Goal: Task Accomplishment & Management: Manage account settings

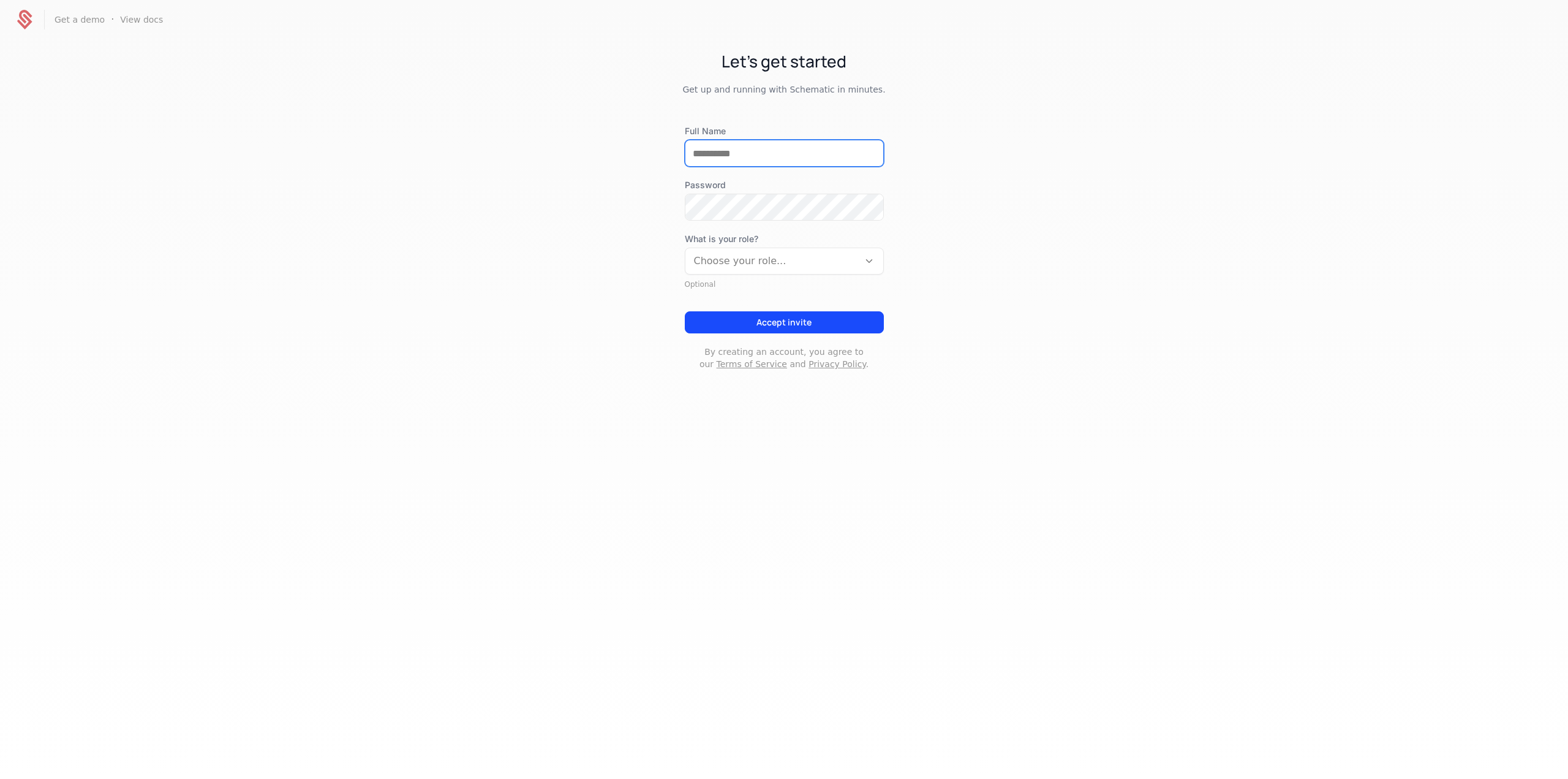
click at [738, 150] on input "Full Name" at bounding box center [784, 153] width 198 height 25
type input "**********"
click at [748, 268] on div at bounding box center [772, 261] width 157 height 17
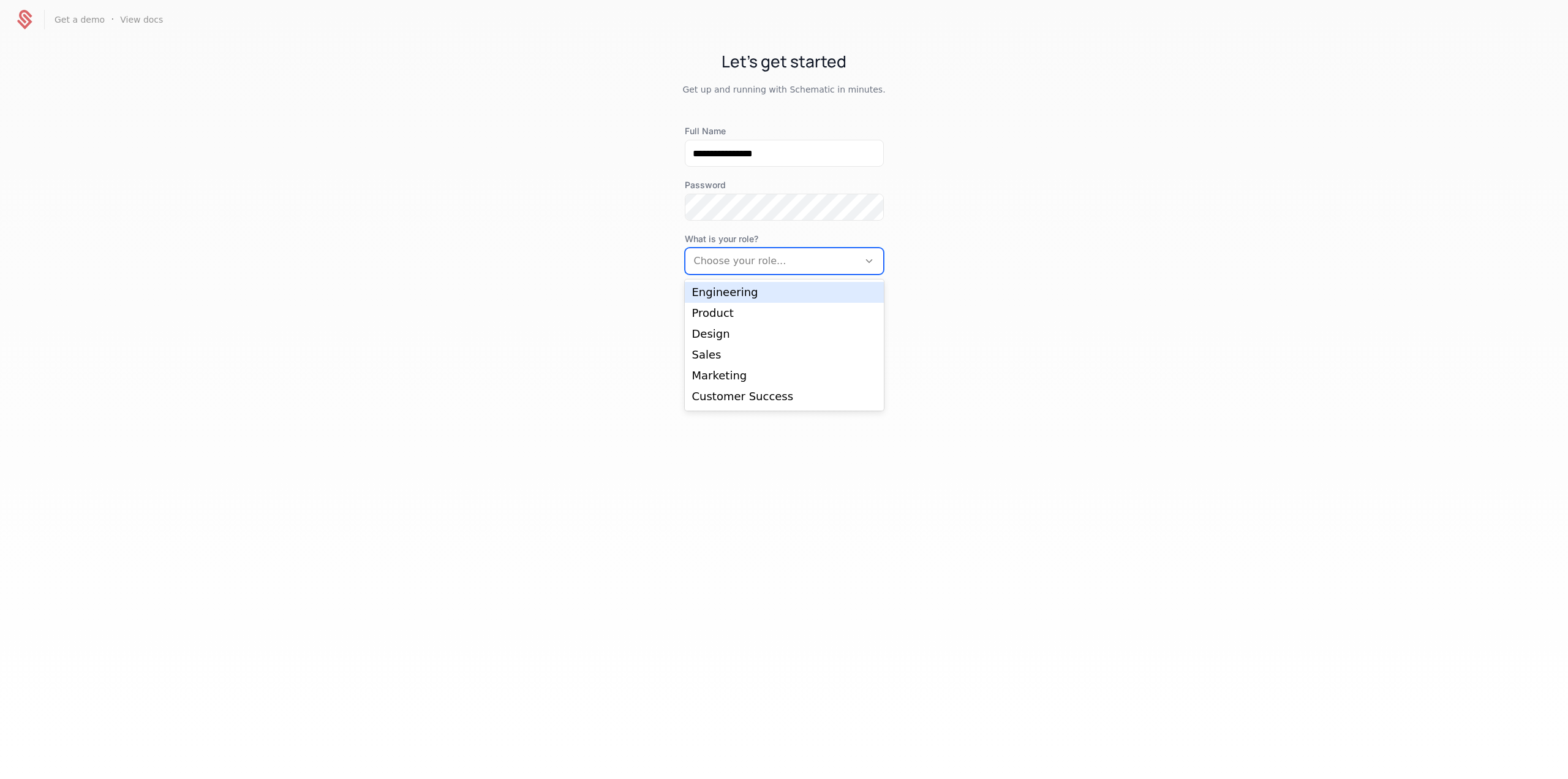
click at [755, 300] on div "Engineering" at bounding box center [785, 292] width 199 height 21
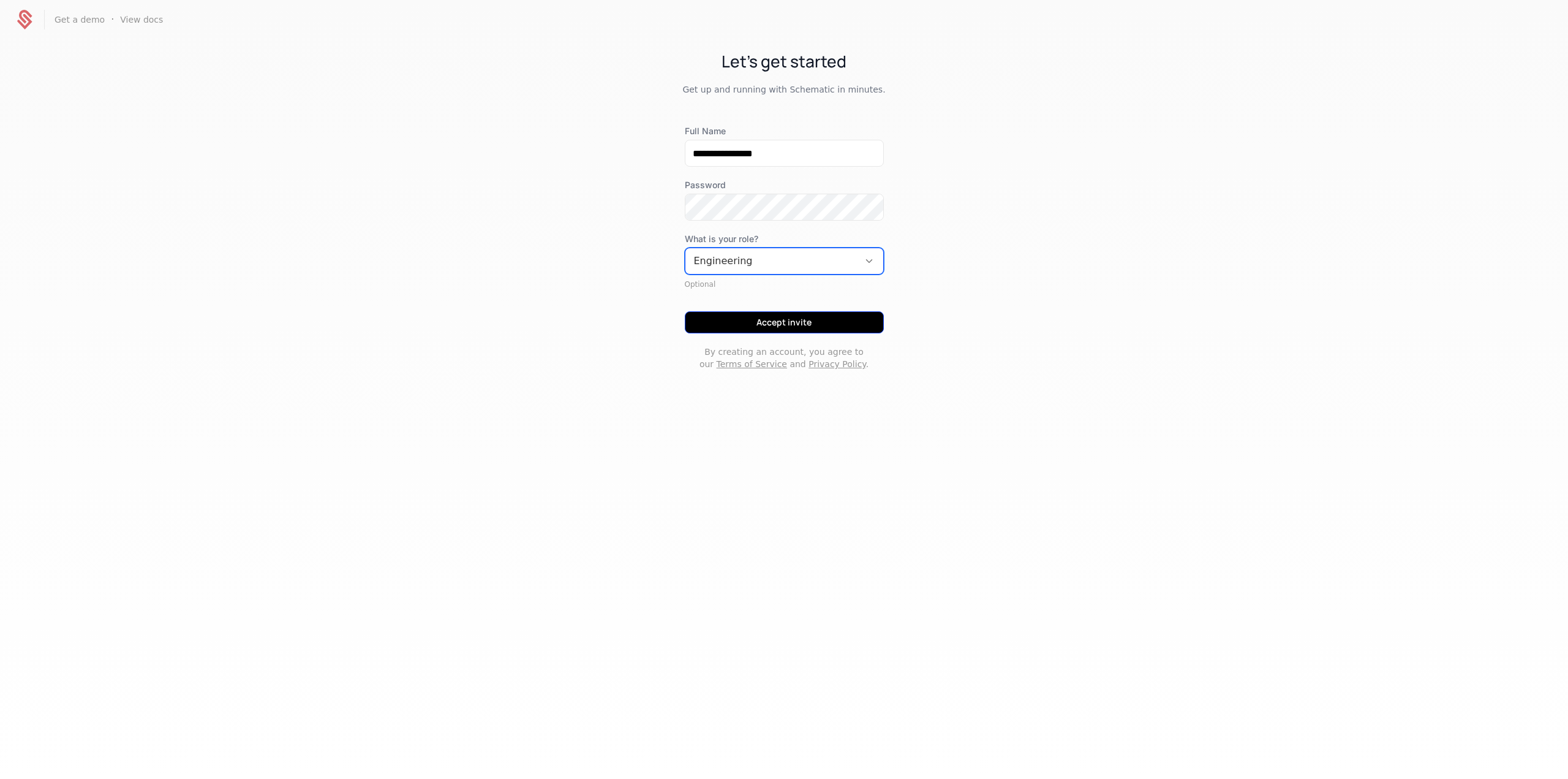
click at [784, 322] on button "Accept invite" at bounding box center [785, 322] width 199 height 22
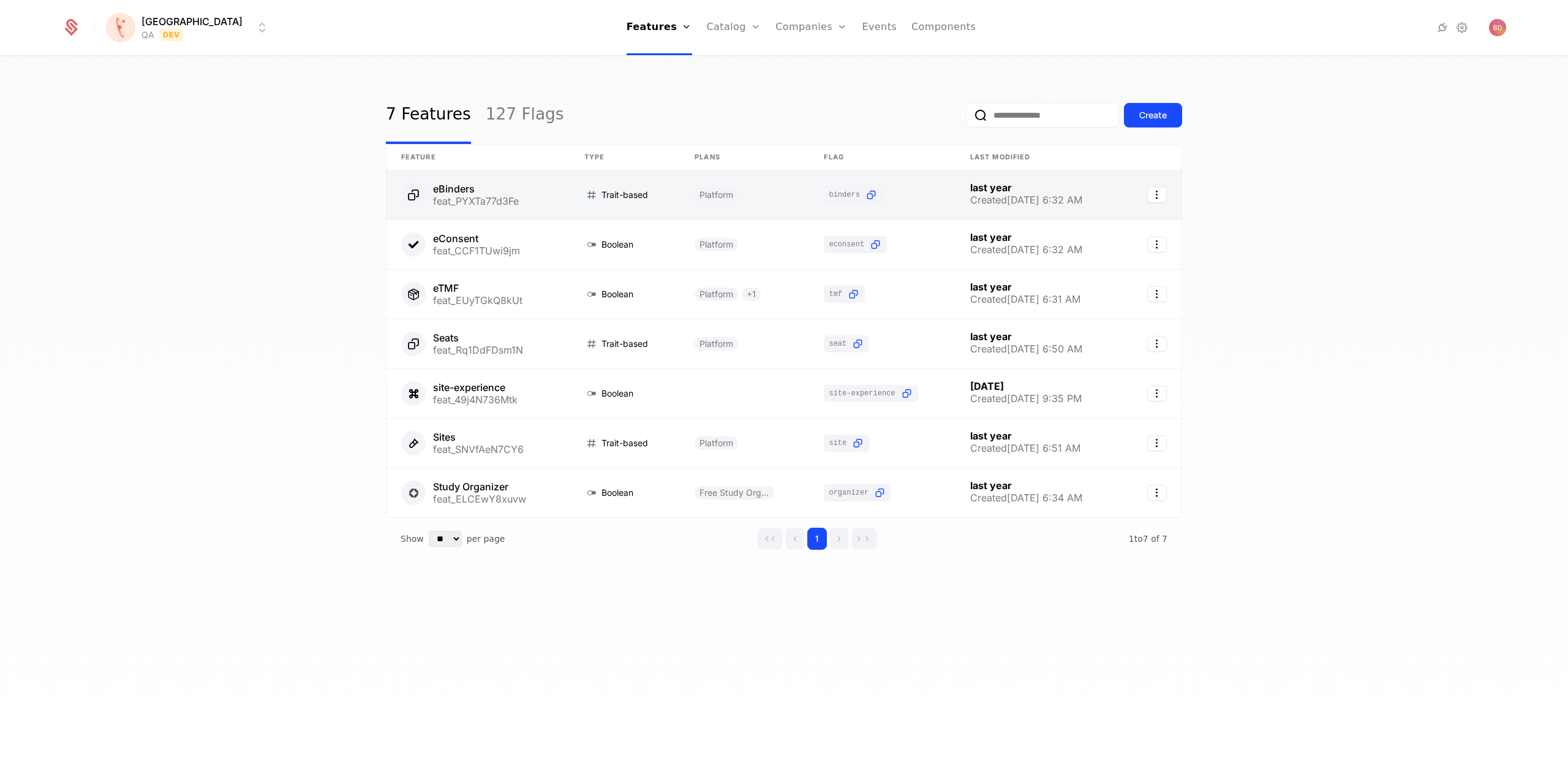
click at [494, 190] on link at bounding box center [478, 194] width 183 height 49
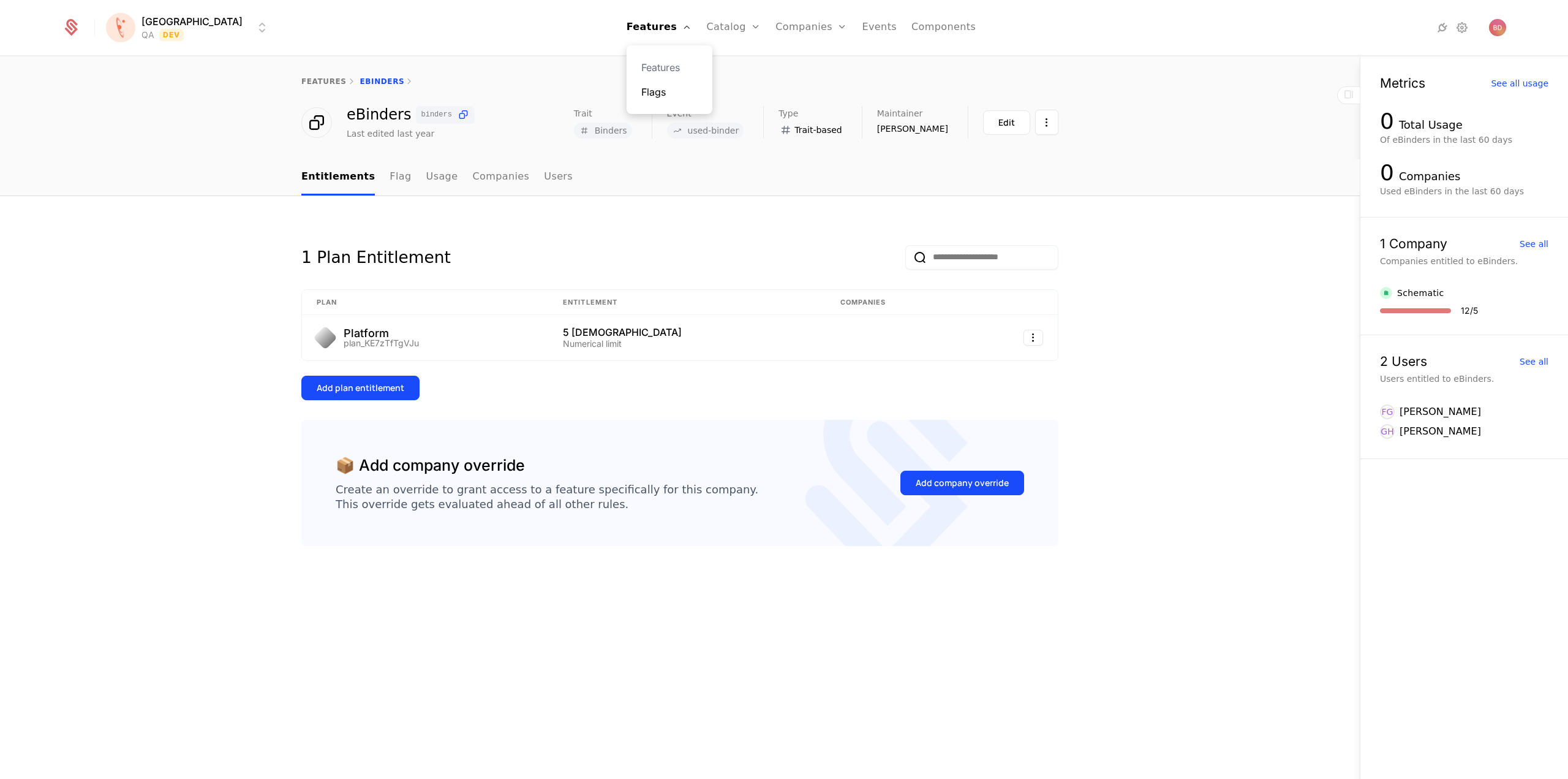
click at [647, 95] on link "Flags" at bounding box center [669, 91] width 56 height 14
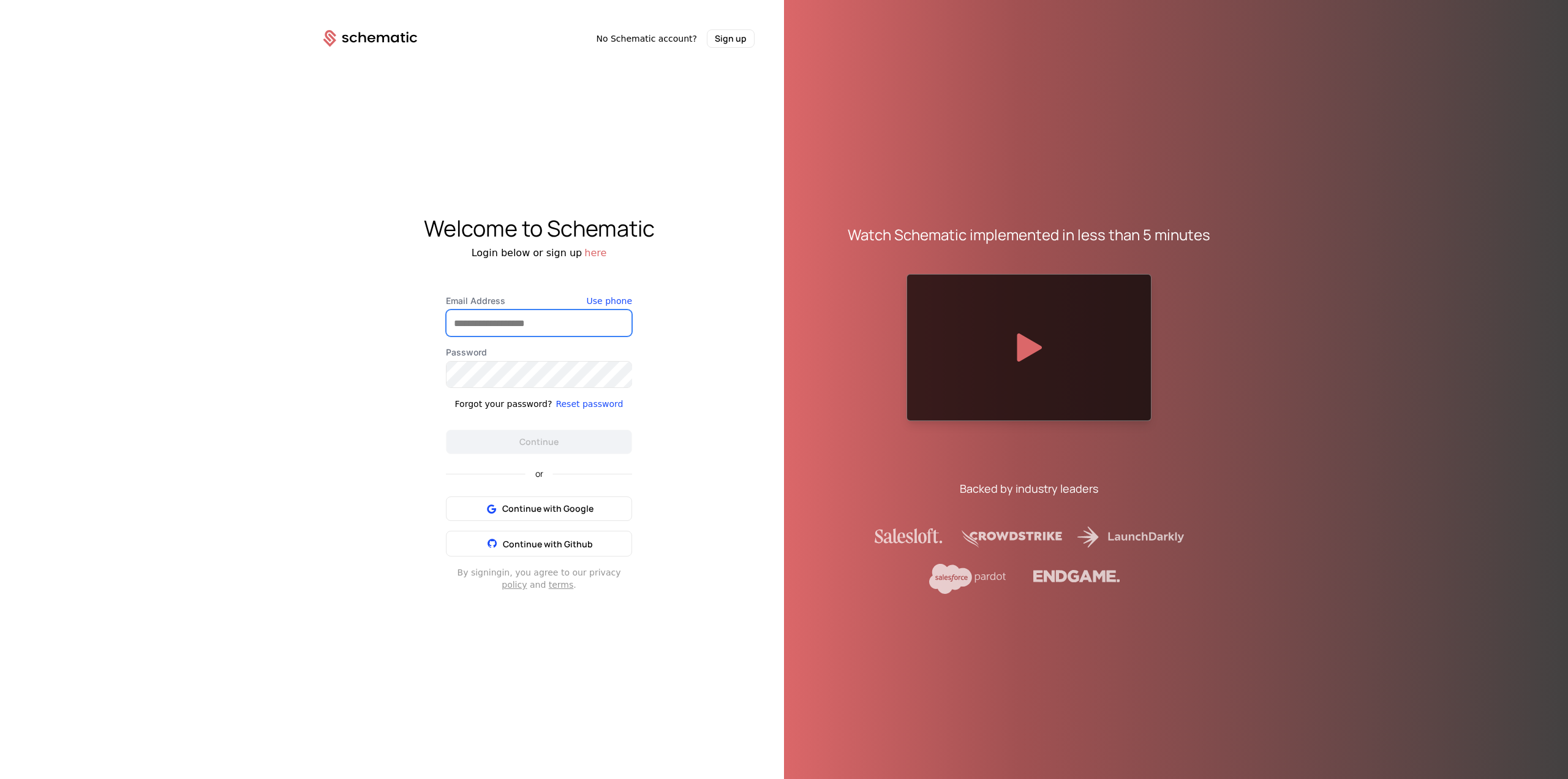
click at [503, 326] on input "Email Address" at bounding box center [538, 322] width 185 height 25
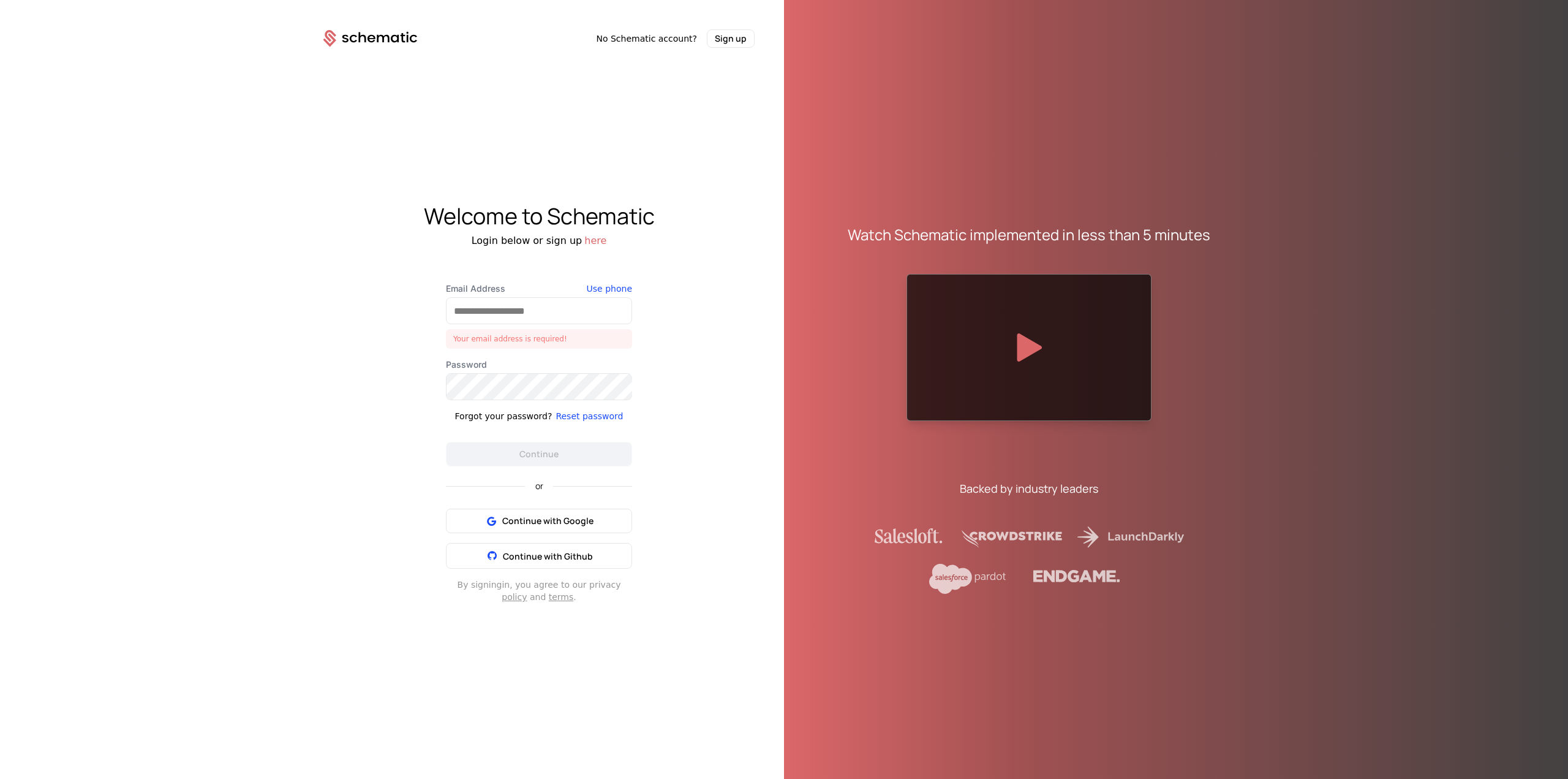
click at [697, 301] on div "Welcome to Schematic Login below or sign up here Email Address Your email addre…" at bounding box center [539, 404] width 490 height 712
click at [559, 519] on span "Continue with Google" at bounding box center [548, 521] width 91 height 12
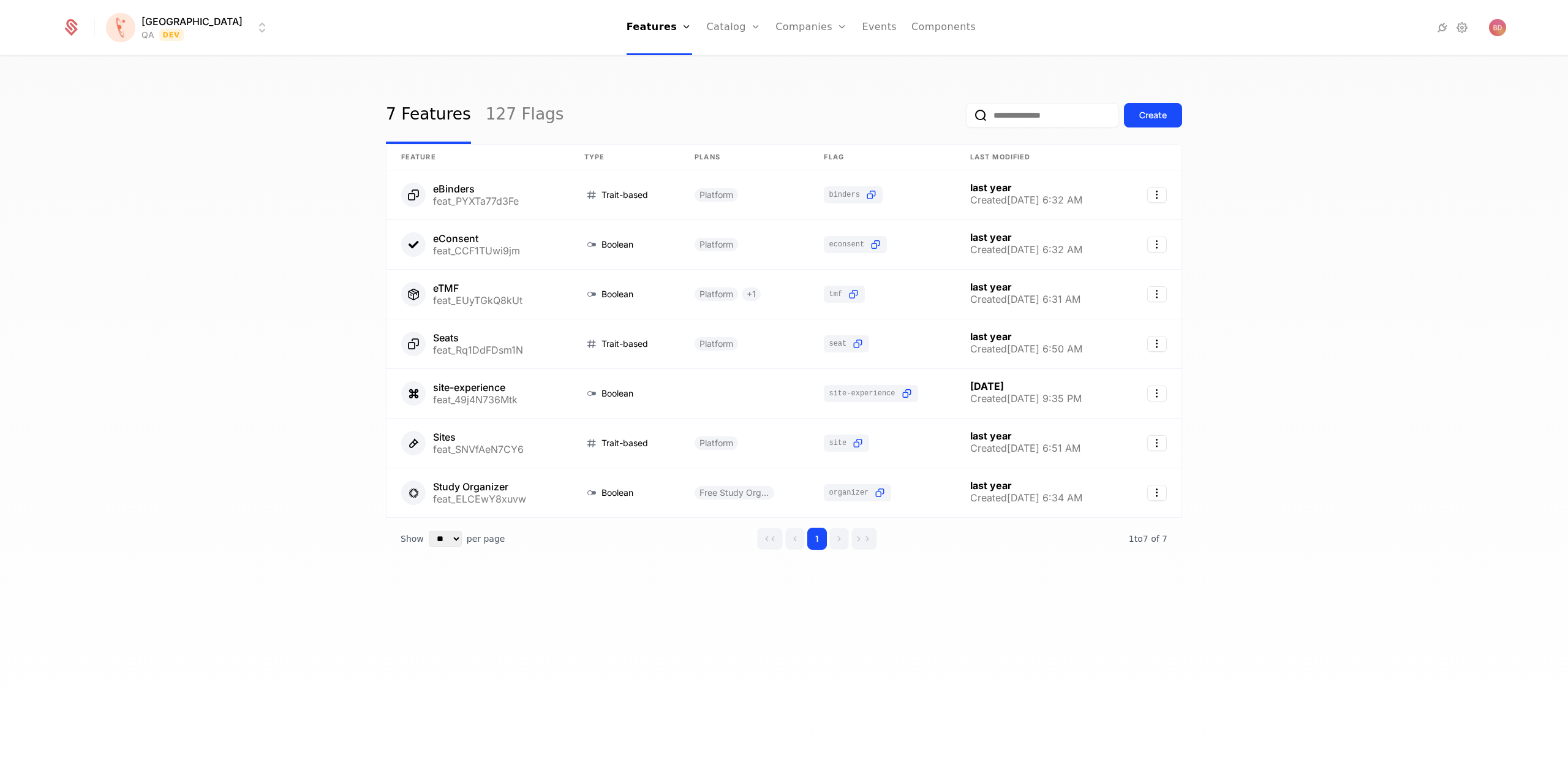
click at [203, 30] on html "[PERSON_NAME] QA Dev Features Features Flags Catalog Plans Add Ons Credits Conf…" at bounding box center [784, 390] width 1568 height 779
click at [148, 65] on div "QA Dev" at bounding box center [214, 64] width 207 height 25
click at [501, 114] on link "127 Flags" at bounding box center [525, 115] width 78 height 58
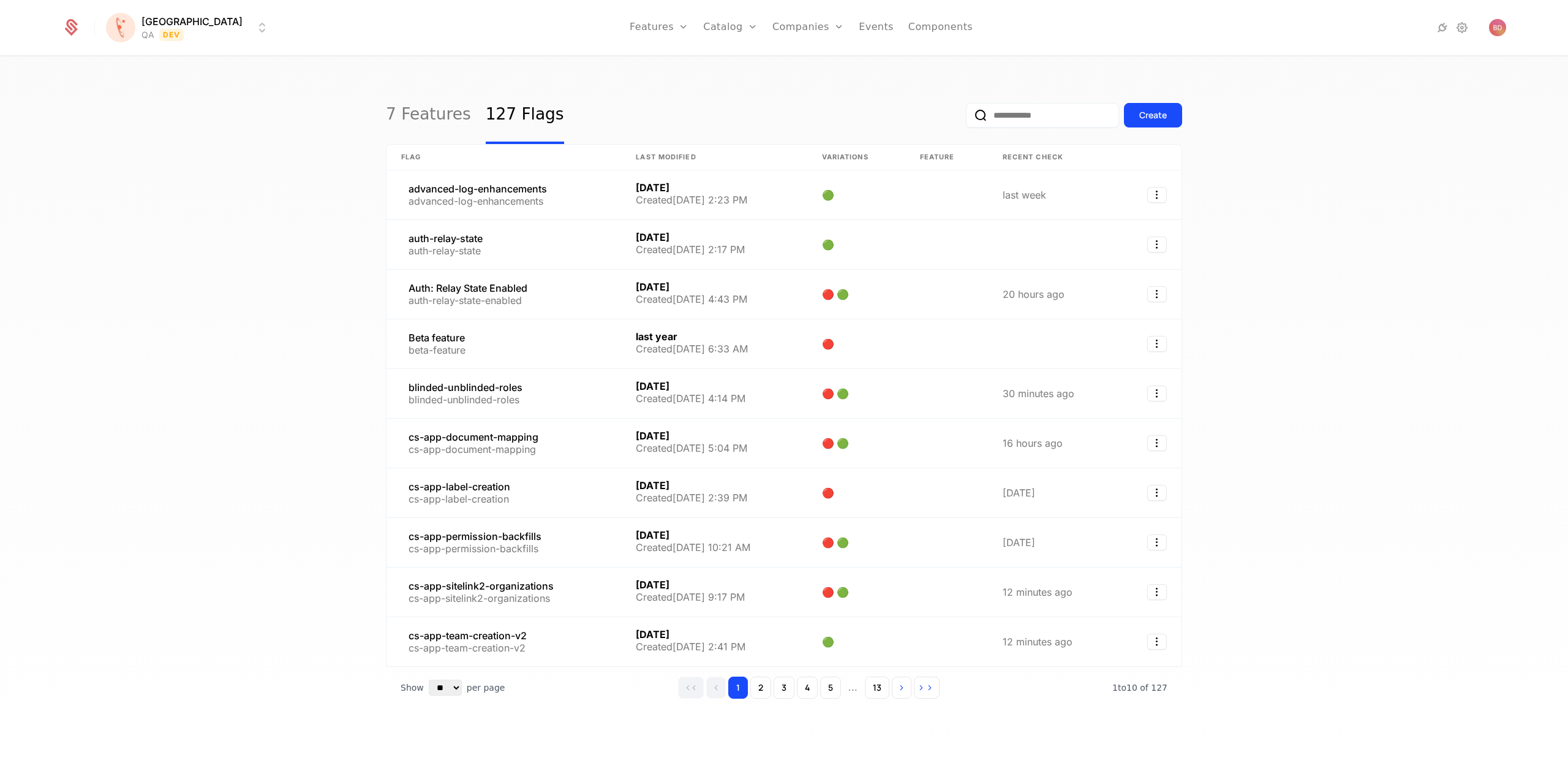
click at [1018, 111] on input "email" at bounding box center [1042, 115] width 153 height 25
paste input "**********"
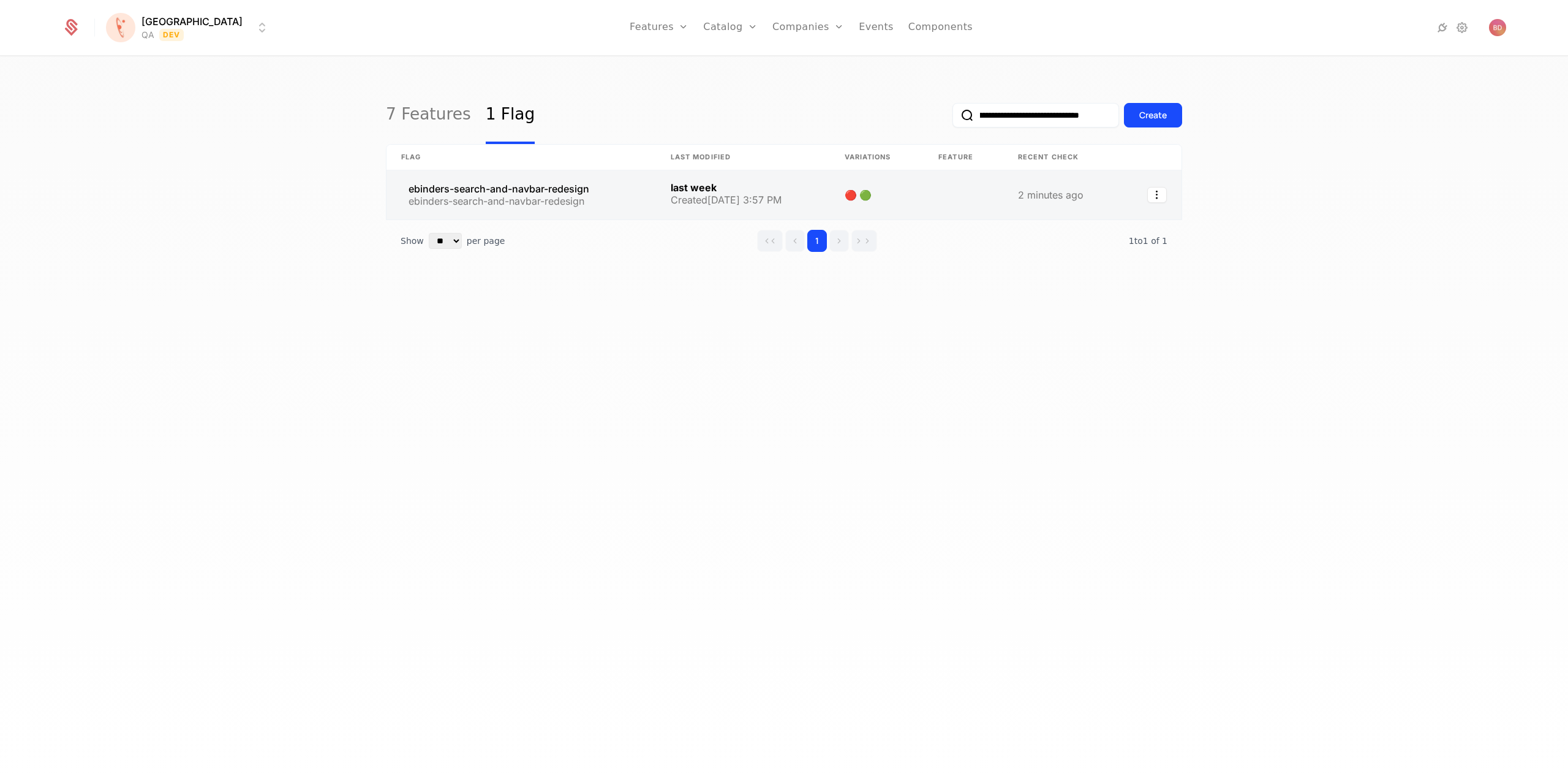
type input "**********"
click at [540, 184] on link at bounding box center [521, 194] width 270 height 49
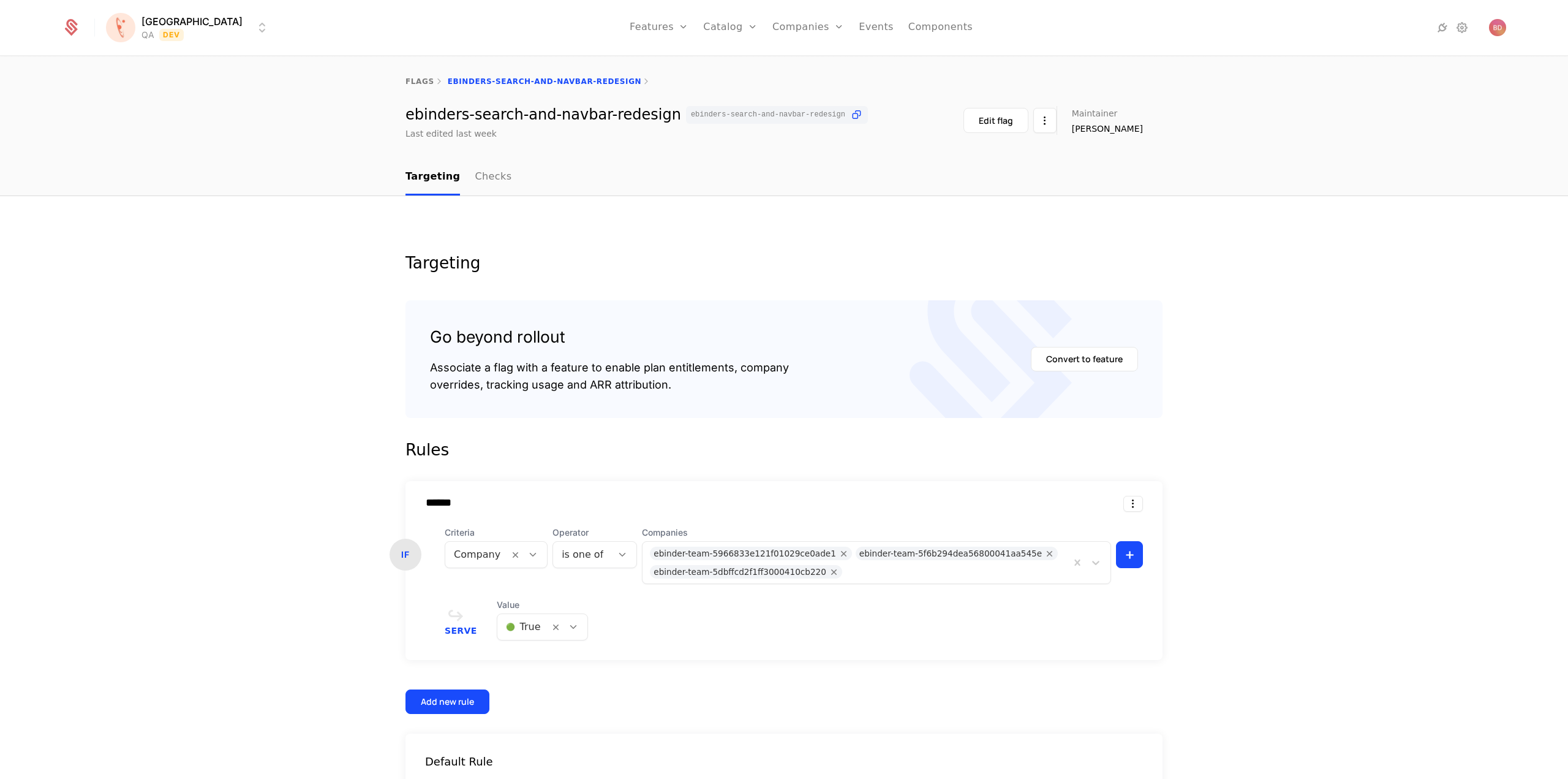
click at [121, 21] on html "[PERSON_NAME] QA Dev Features Features Flags Catalog Plans Add Ons Credits Conf…" at bounding box center [784, 390] width 1568 height 779
click at [158, 60] on div "QA Dev" at bounding box center [214, 64] width 207 height 25
